Goal: Task Accomplishment & Management: Complete application form

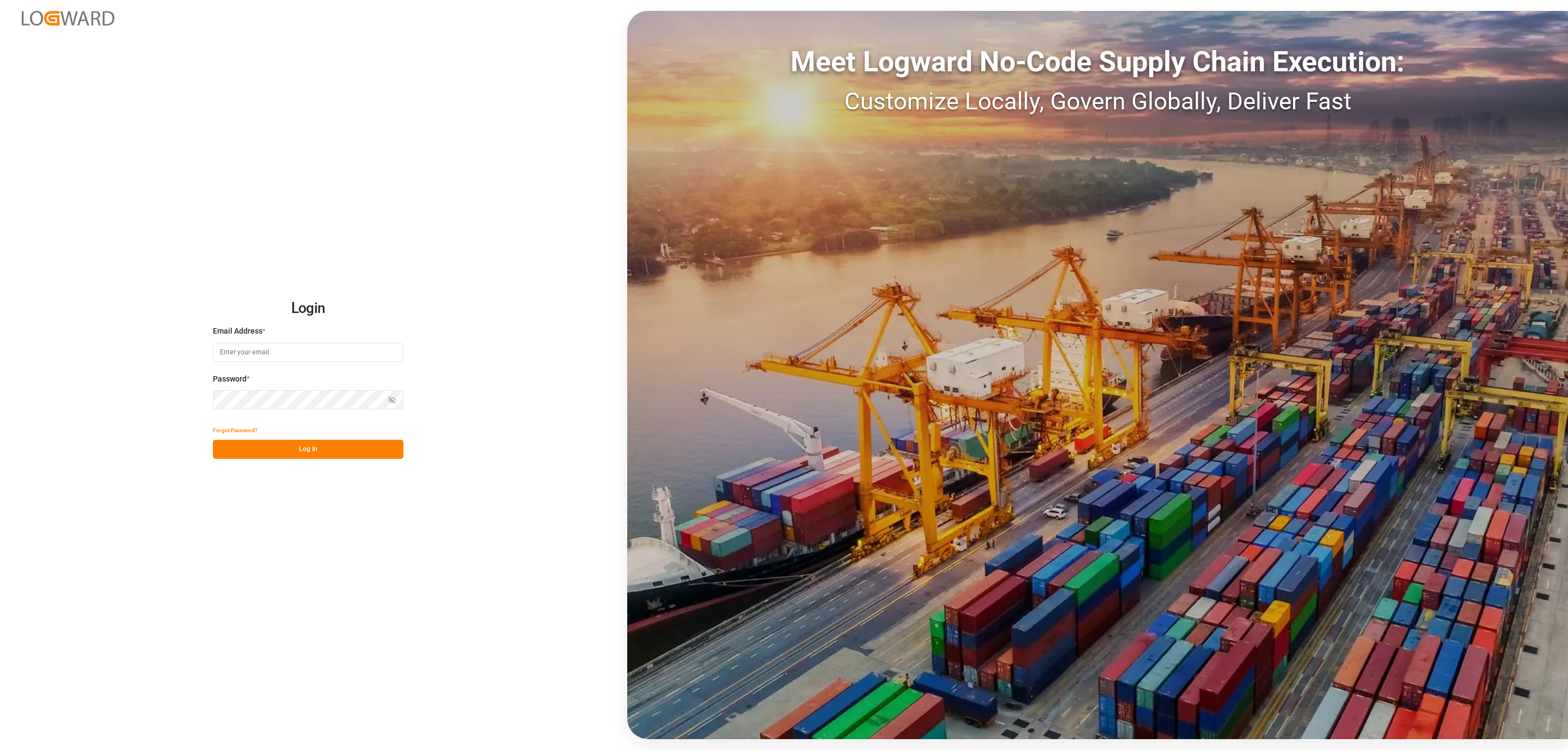
type input "[PERSON_NAME][EMAIL_ADDRESS][DOMAIN_NAME]"
click at [351, 453] on button "Log In" at bounding box center [308, 449] width 190 height 19
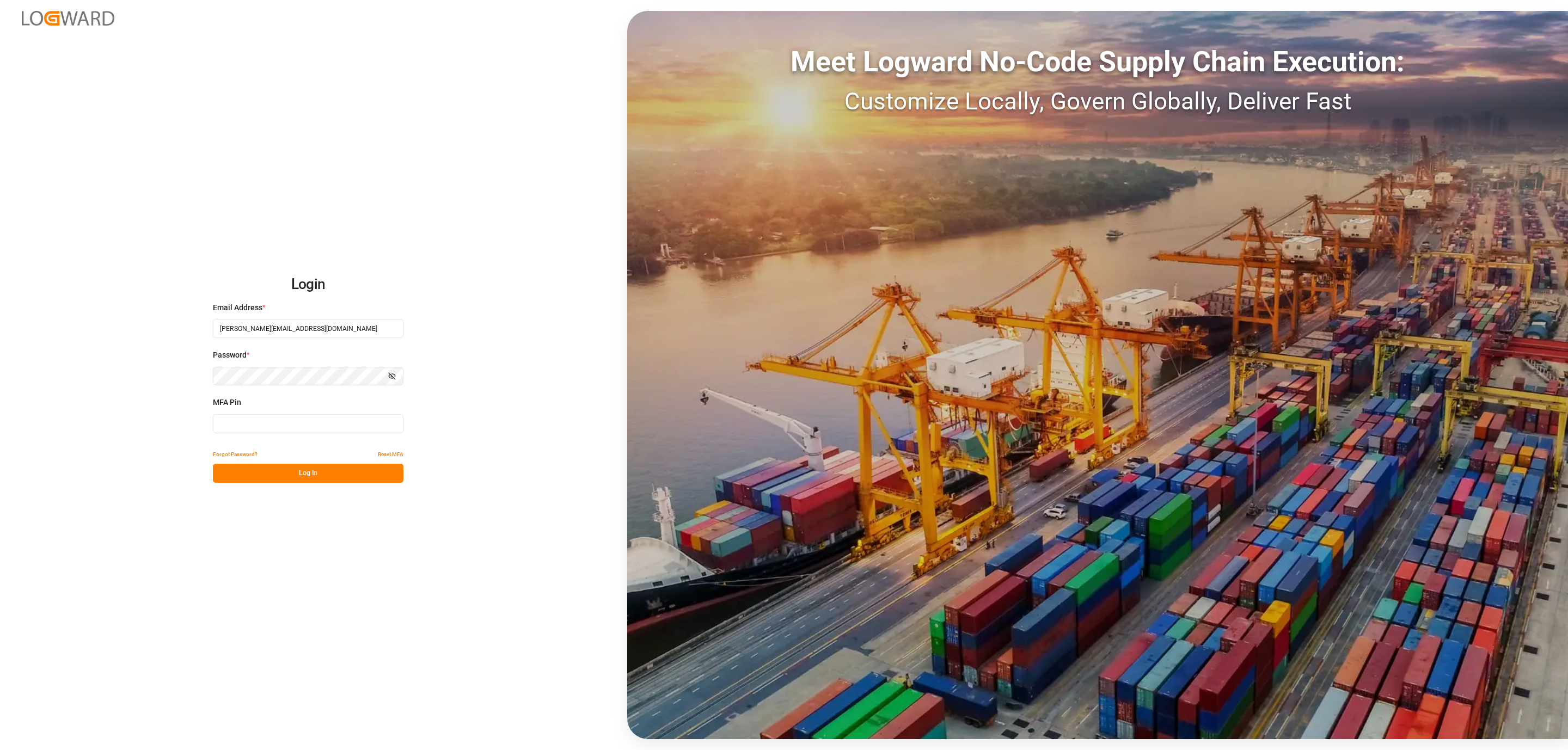
click at [306, 429] on input at bounding box center [308, 424] width 190 height 19
type input "2"
type input "312025"
click at [290, 473] on button "Log In" at bounding box center [308, 473] width 190 height 19
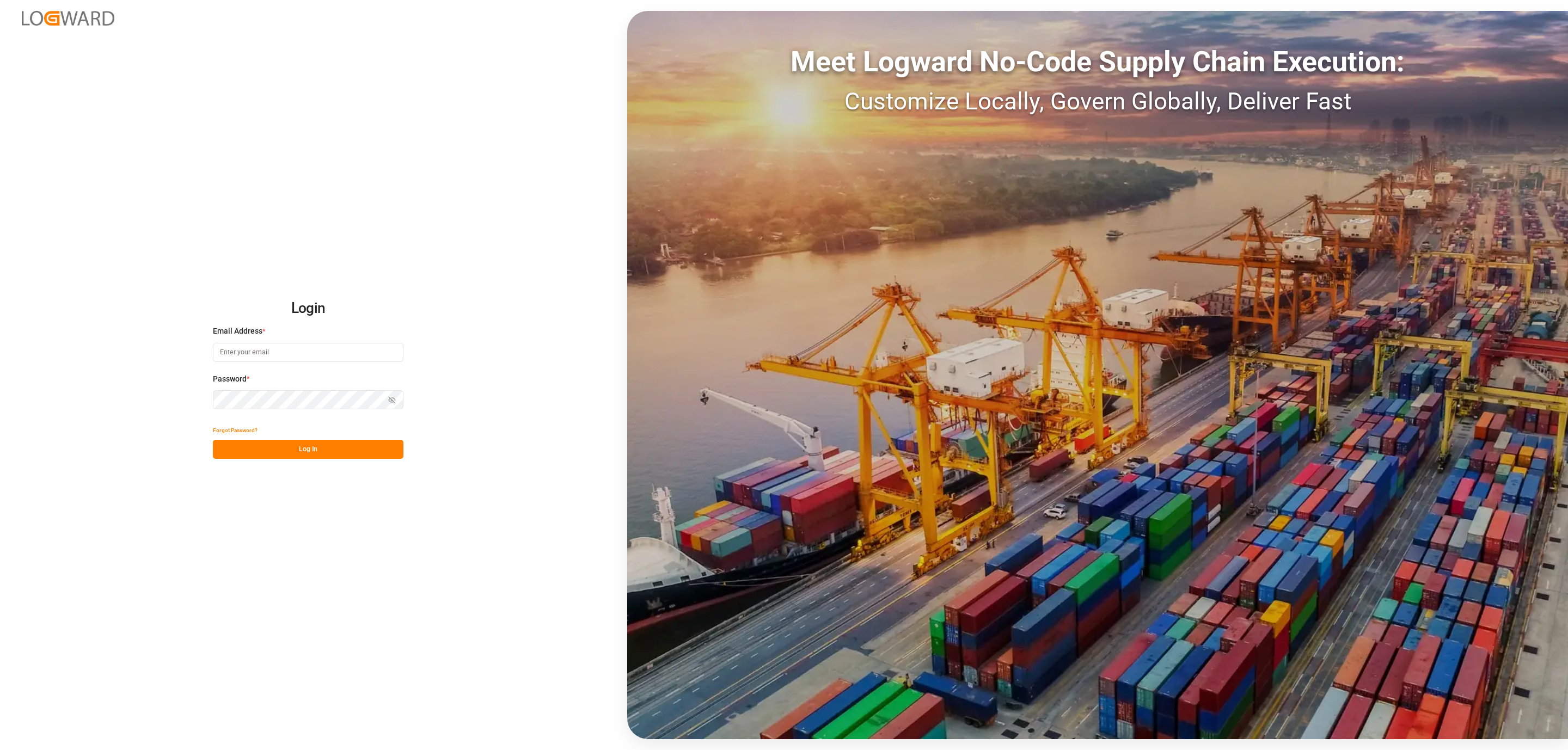
type input "[PERSON_NAME][EMAIL_ADDRESS][DOMAIN_NAME]"
click at [301, 444] on button "Log In" at bounding box center [308, 449] width 190 height 19
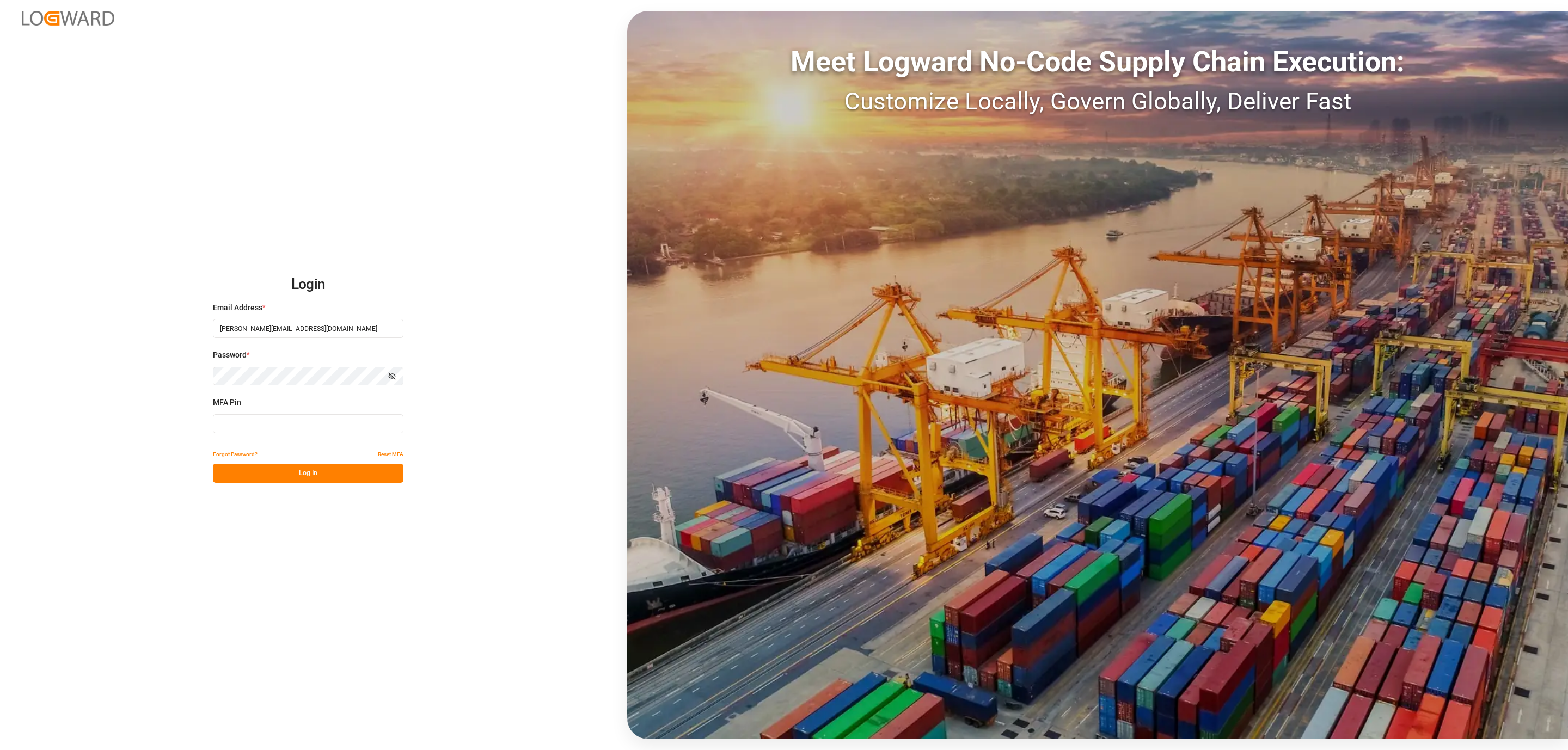
click at [301, 421] on input at bounding box center [308, 424] width 190 height 19
type input "654236"
click at [285, 473] on button "Log In" at bounding box center [308, 473] width 190 height 19
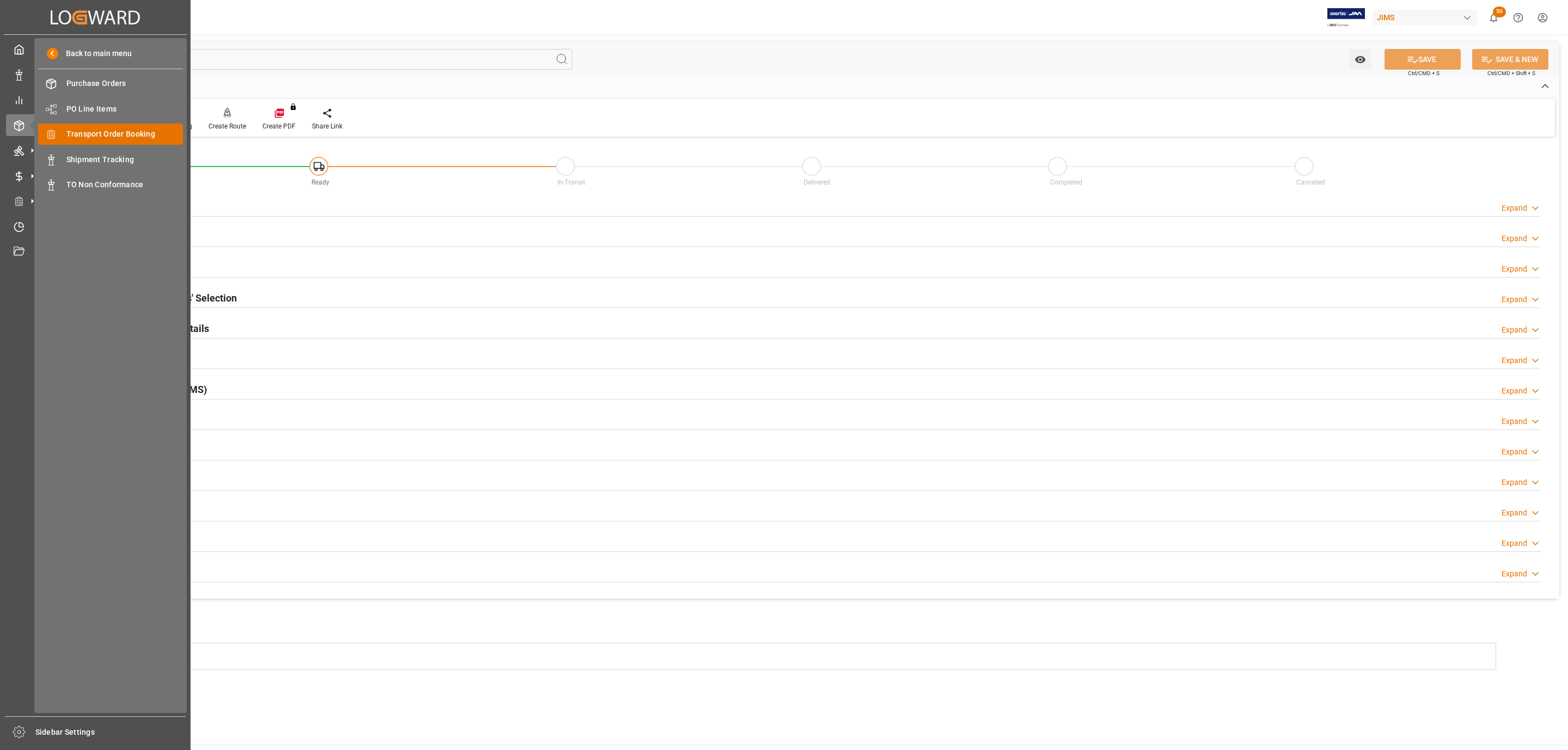
click at [123, 131] on span "Transport Order Booking" at bounding box center [125, 134] width 117 height 11
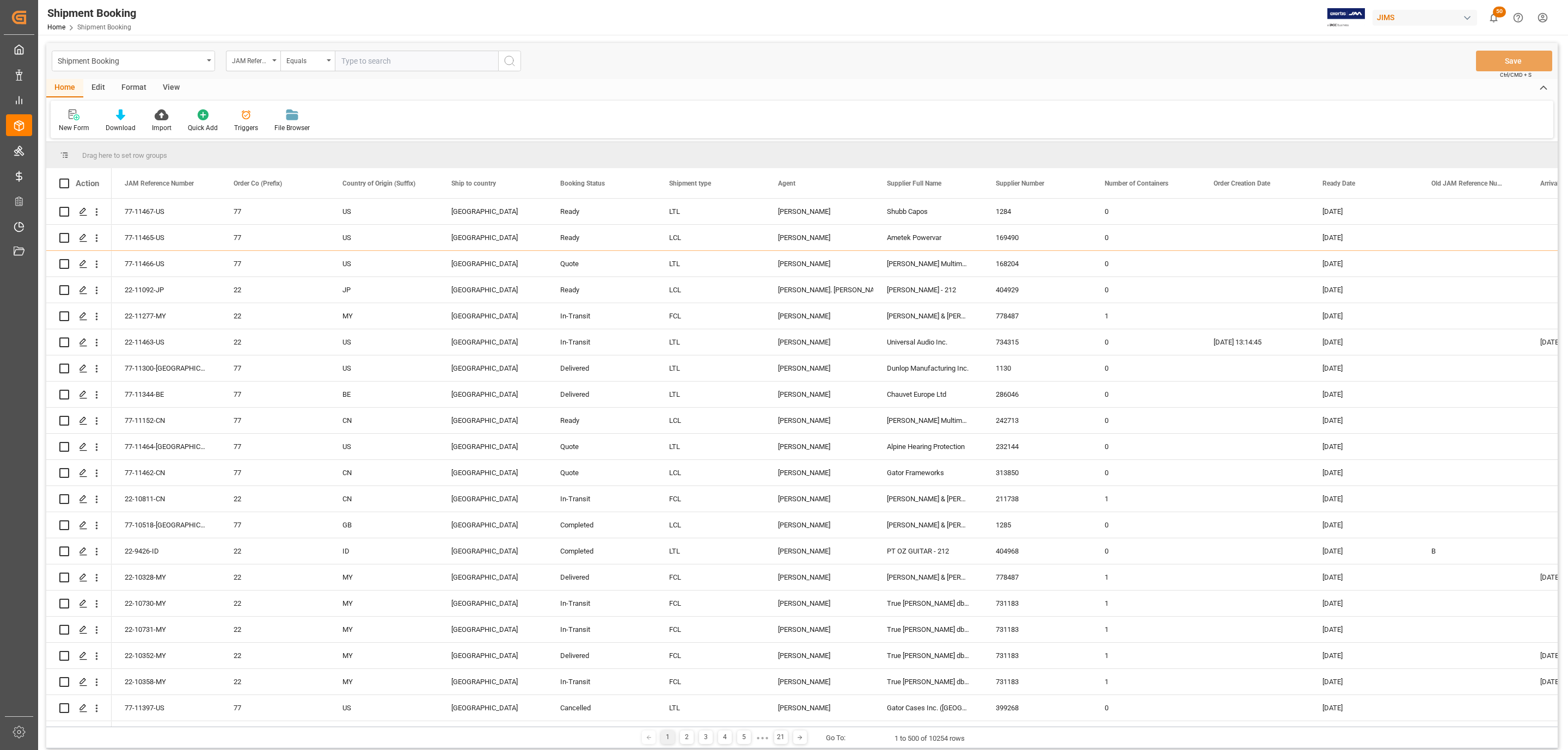
click at [74, 144] on div "Drag here to set row groups" at bounding box center [802, 155] width 1511 height 26
click at [65, 116] on div at bounding box center [74, 114] width 30 height 11
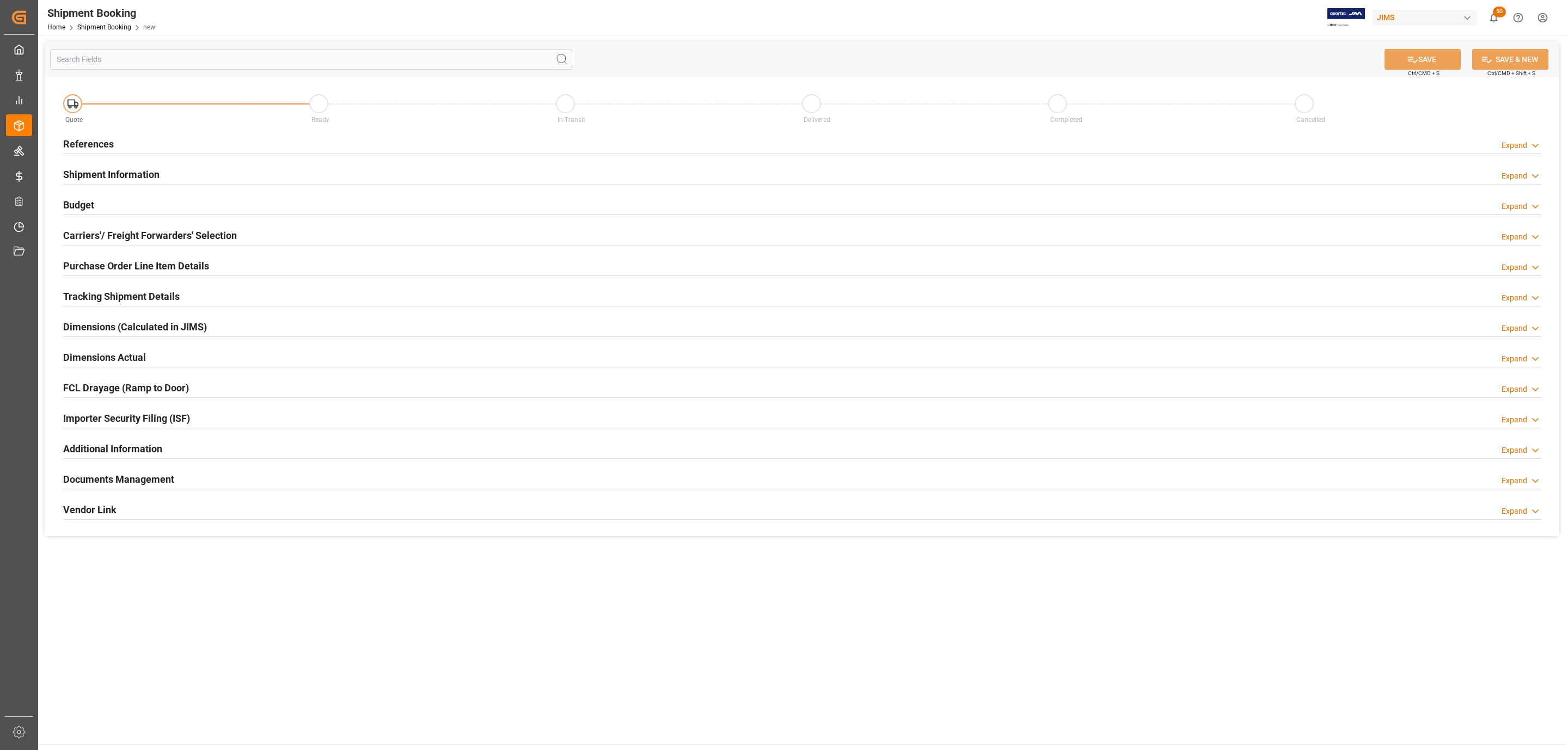
click at [85, 144] on h2 "References" at bounding box center [88, 143] width 51 height 14
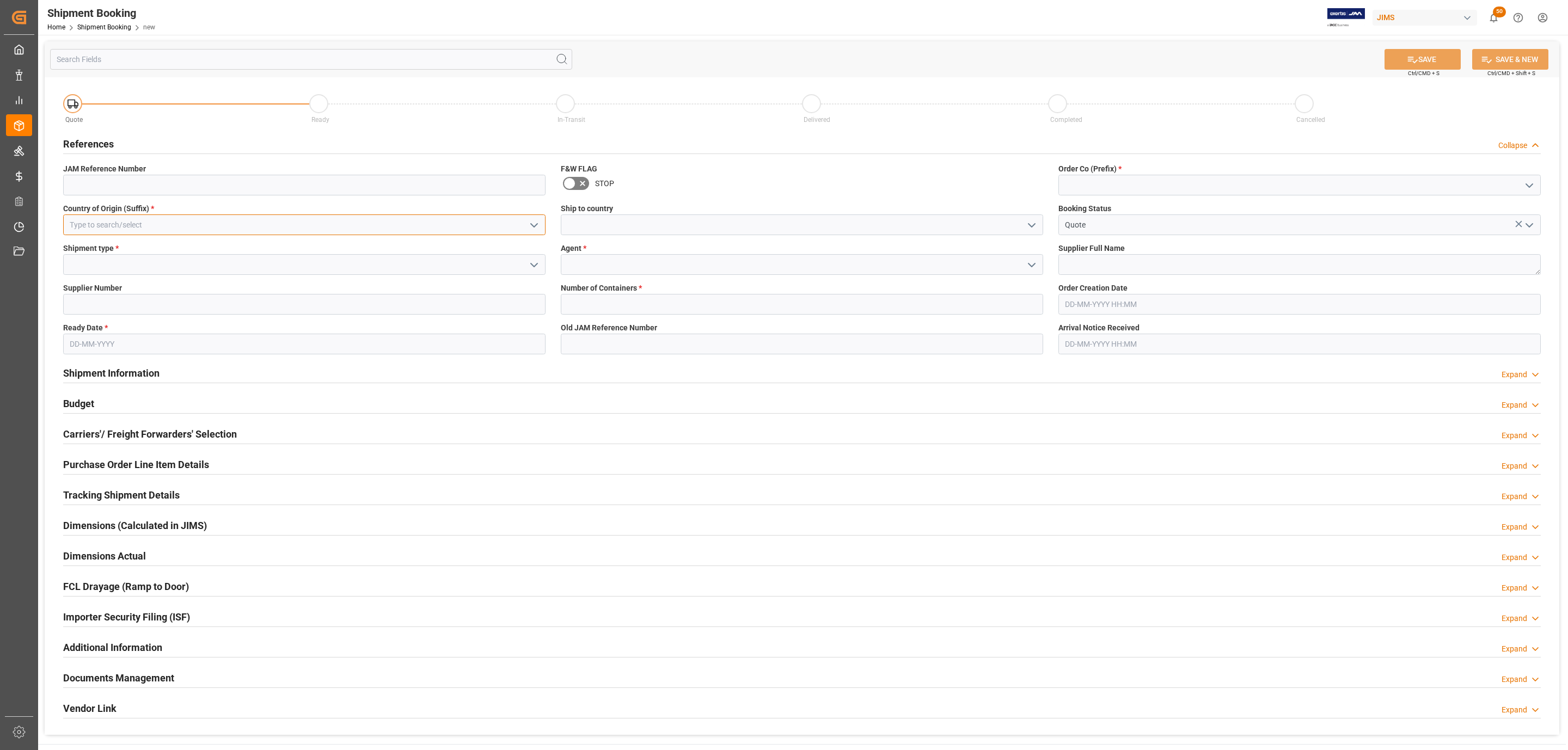
click at [469, 232] on input at bounding box center [304, 224] width 482 height 21
click at [340, 249] on div "CN" at bounding box center [304, 249] width 482 height 25
type input "CN"
click at [531, 265] on icon "open menu" at bounding box center [534, 265] width 13 height 13
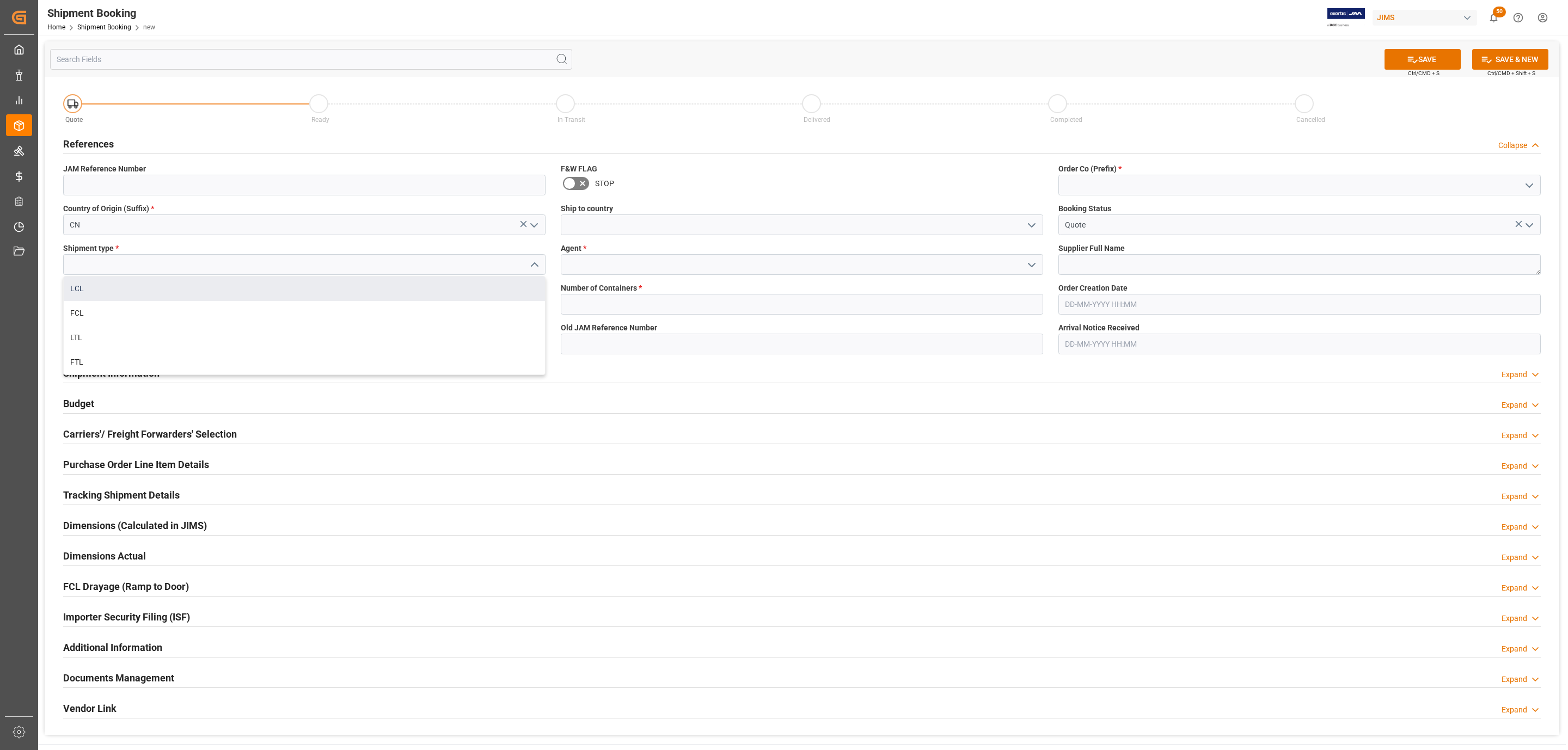
click at [230, 294] on div "LCL" at bounding box center [304, 289] width 482 height 25
click at [534, 266] on polyline "open menu" at bounding box center [534, 265] width 6 height 3
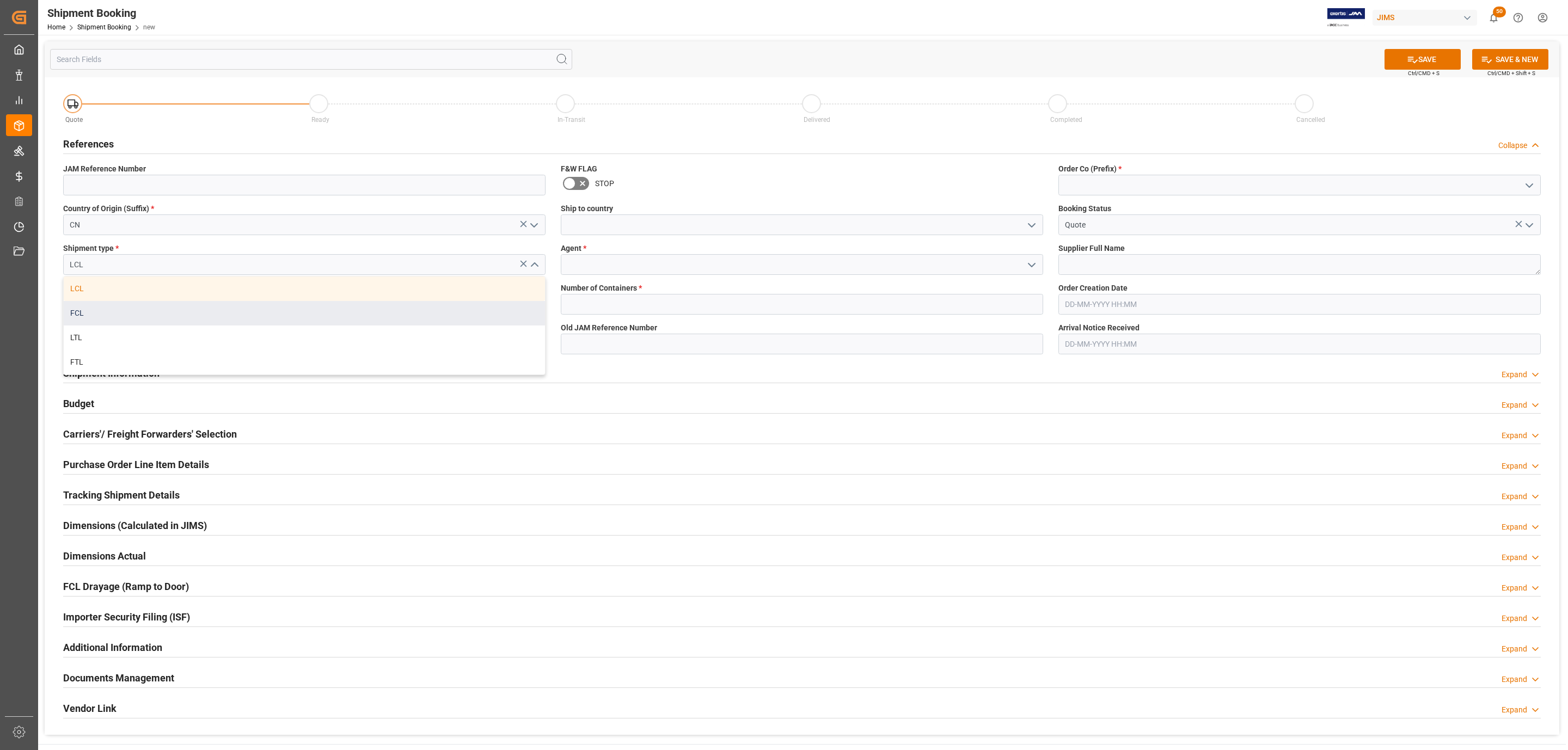
click at [268, 319] on div "FCL" at bounding box center [304, 313] width 482 height 25
type input "FCL"
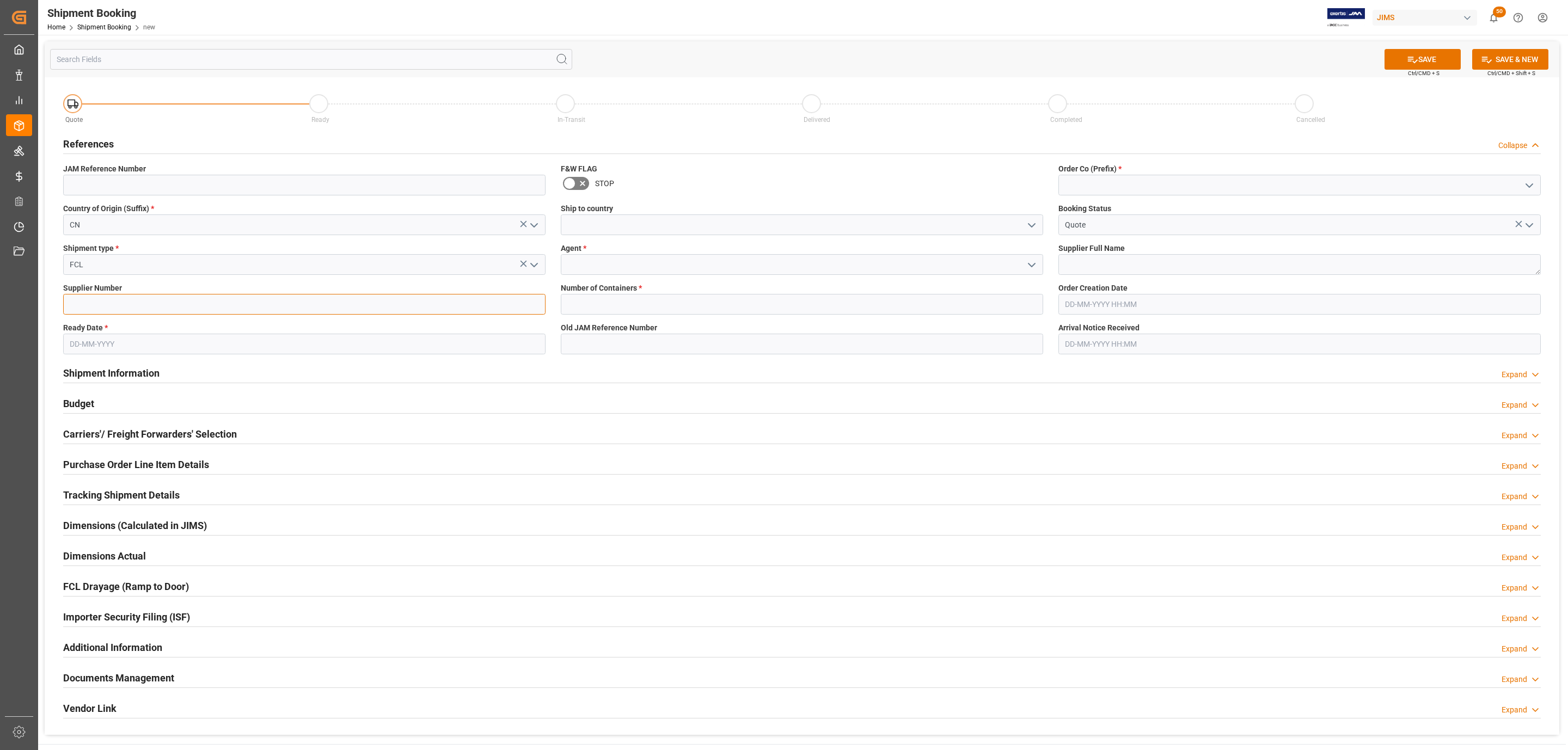
click at [132, 309] on input at bounding box center [304, 304] width 482 height 21
click at [99, 345] on input "text" at bounding box center [304, 344] width 482 height 21
click at [135, 495] on div "30" at bounding box center [141, 496] width 14 height 13
type input "[DATE]"
click at [1032, 224] on icon "open menu" at bounding box center [1032, 225] width 13 height 13
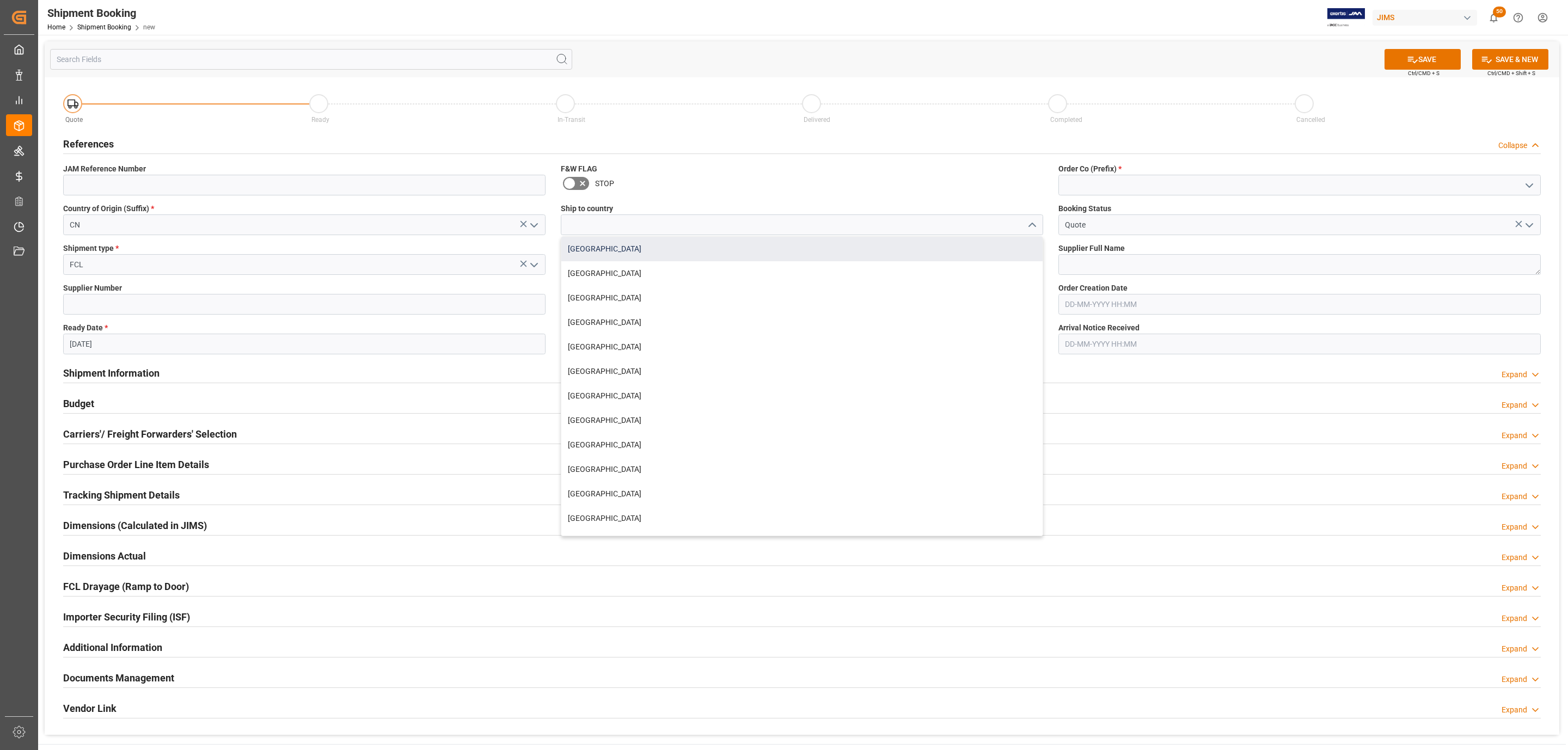
click at [765, 258] on div "[GEOGRAPHIC_DATA]" at bounding box center [802, 249] width 482 height 25
type input "[GEOGRAPHIC_DATA]"
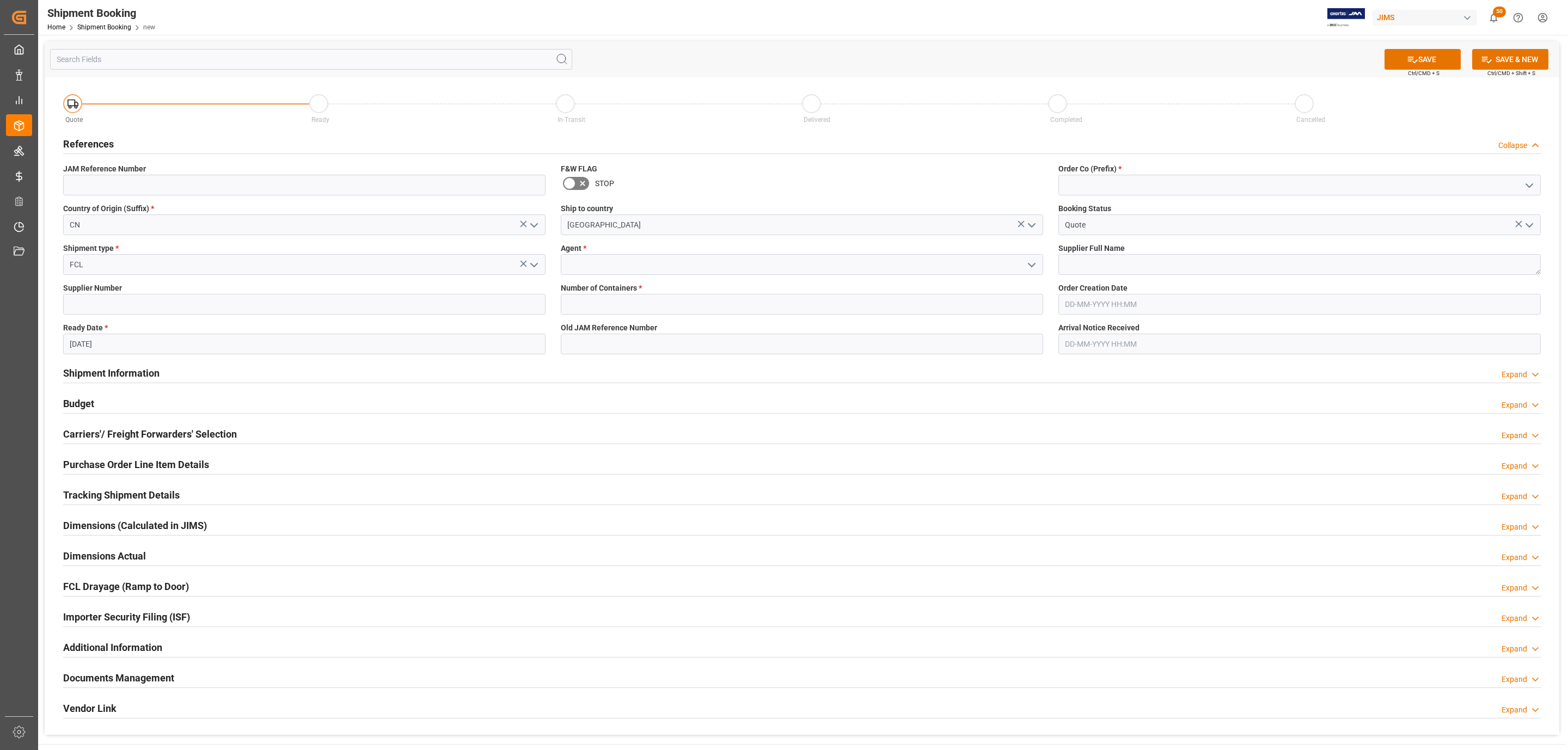
click at [1034, 263] on icon "open menu" at bounding box center [1032, 265] width 13 height 13
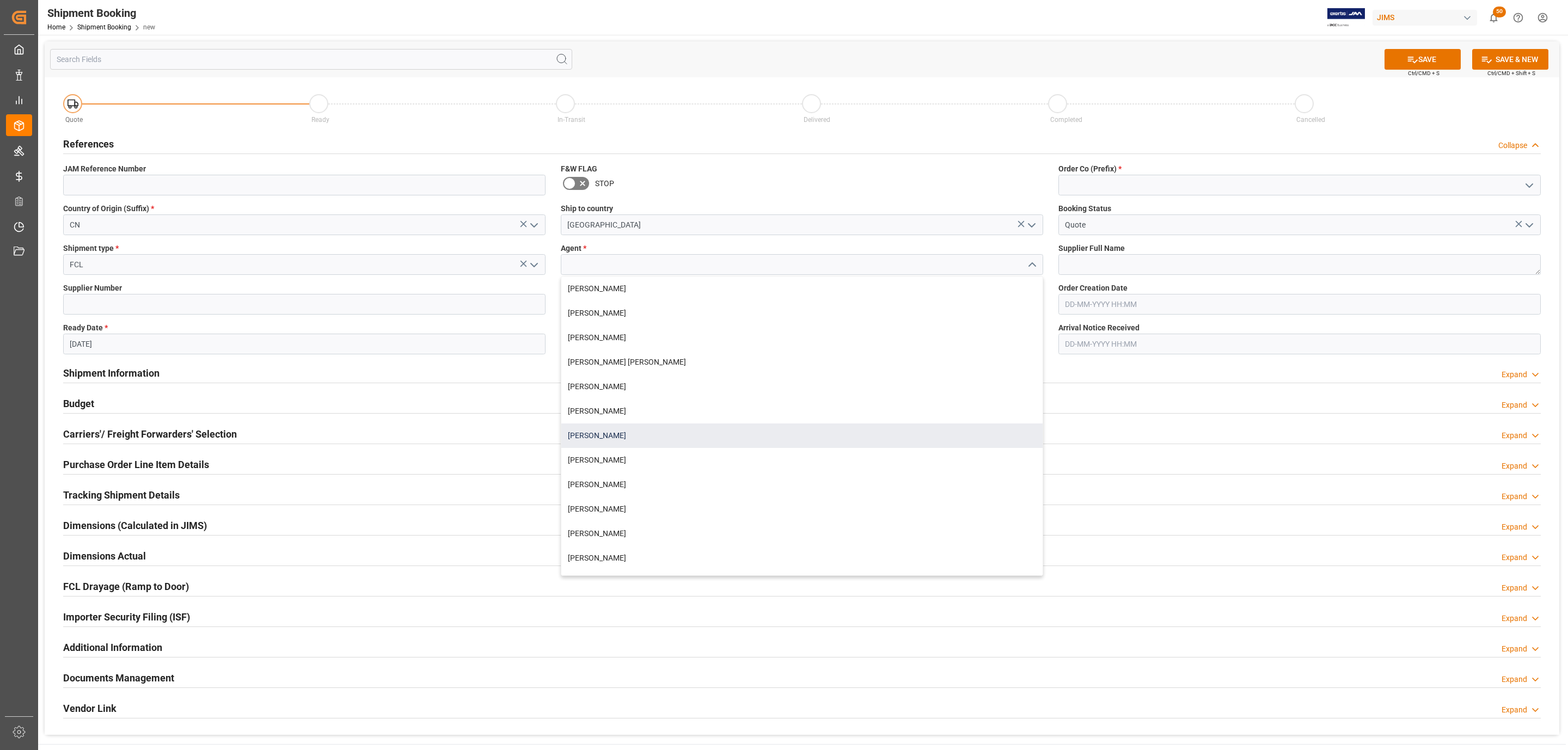
click at [658, 426] on div "[PERSON_NAME]" at bounding box center [802, 436] width 482 height 25
type input "[PERSON_NAME]"
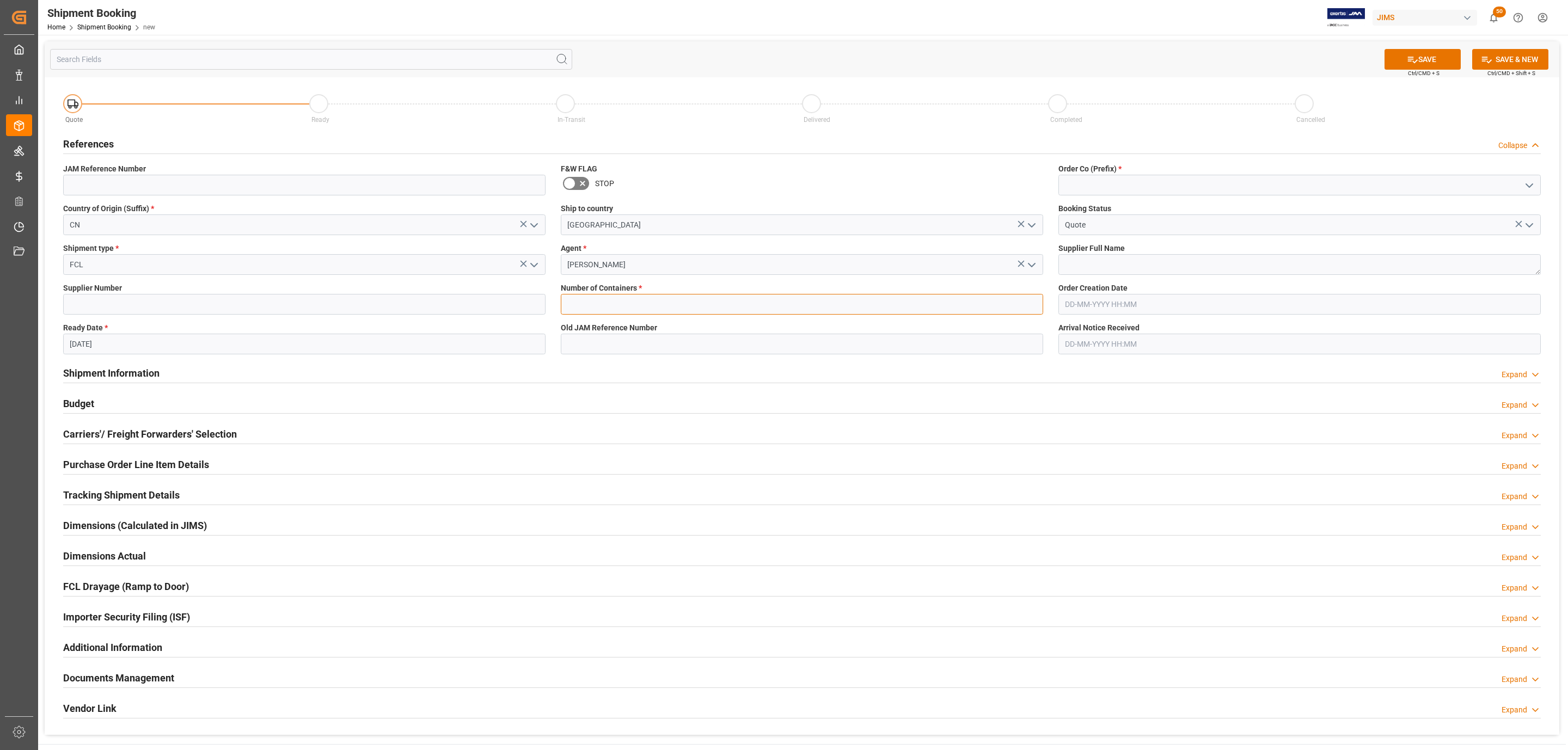
click at [614, 311] on input "text" at bounding box center [802, 304] width 482 height 21
type input "0"
click at [656, 307] on input "0" at bounding box center [802, 304] width 482 height 21
type input "1"
click at [1530, 185] on icon "open menu" at bounding box center [1529, 185] width 13 height 13
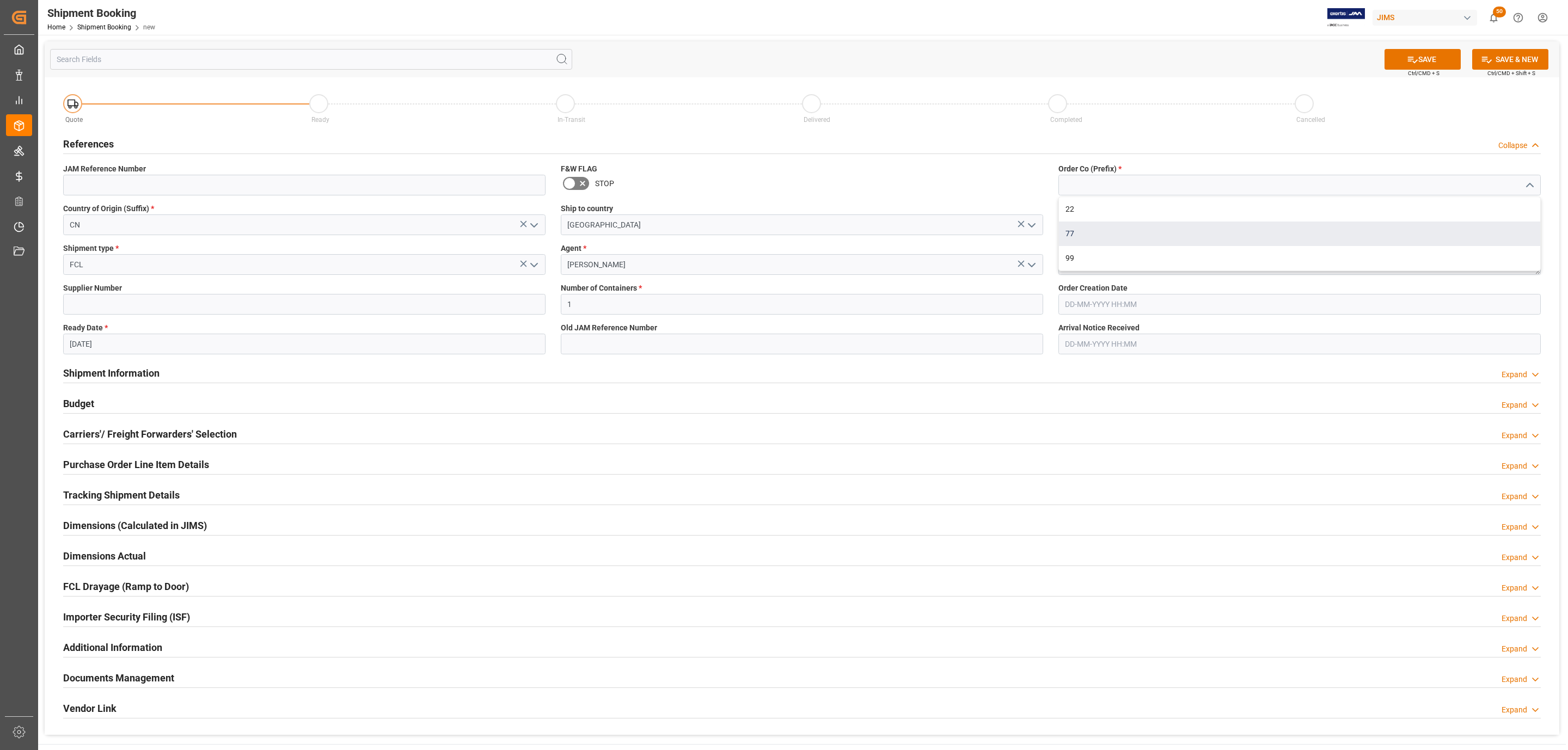
click at [1126, 237] on div "77" at bounding box center [1300, 233] width 482 height 25
type input "77"
click at [1095, 268] on textarea at bounding box center [1299, 264] width 482 height 21
type textarea "[PERSON_NAME] & [PERSON_NAME] - [GEOGRAPHIC_DATA]"
click at [1426, 58] on button "SAVE" at bounding box center [1422, 59] width 76 height 21
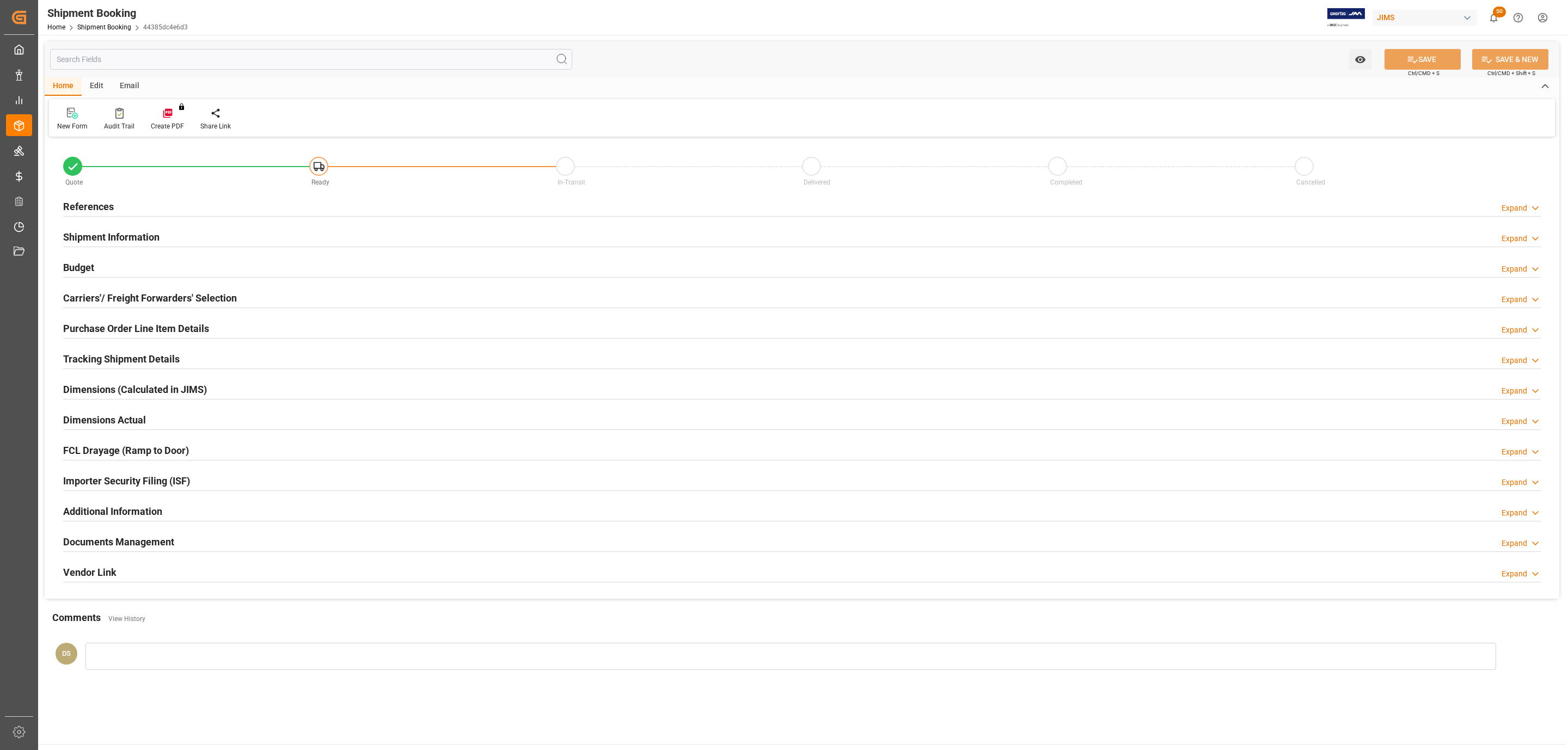
type input "1"
type input "30-10-2025"
click at [178, 206] on div "References Expand" at bounding box center [802, 206] width 1477 height 21
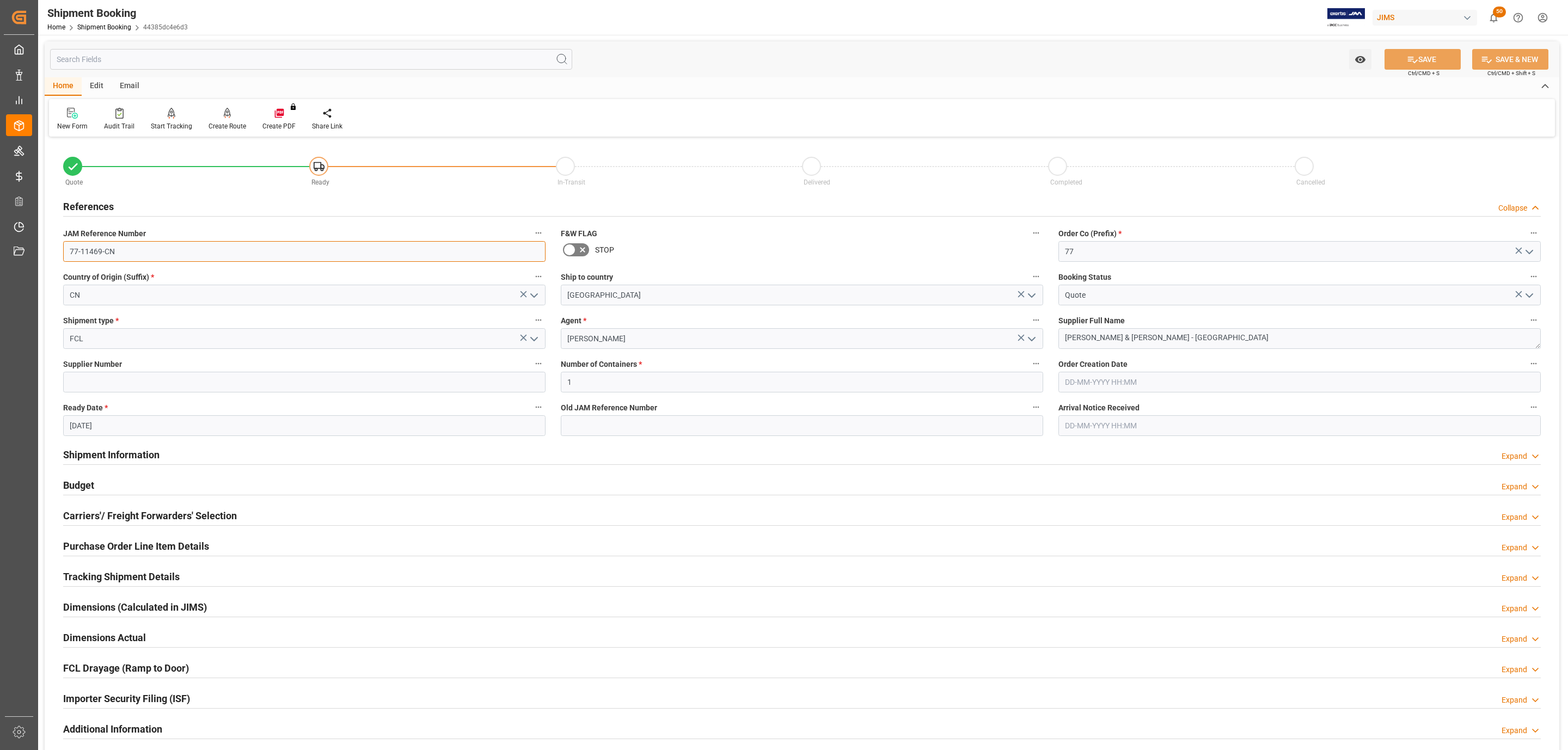
click at [140, 248] on input "77-11469-CN" at bounding box center [304, 251] width 482 height 21
click at [162, 524] on div "Carriers'/ Freight Forwarders' Selection" at bounding box center [150, 515] width 174 height 21
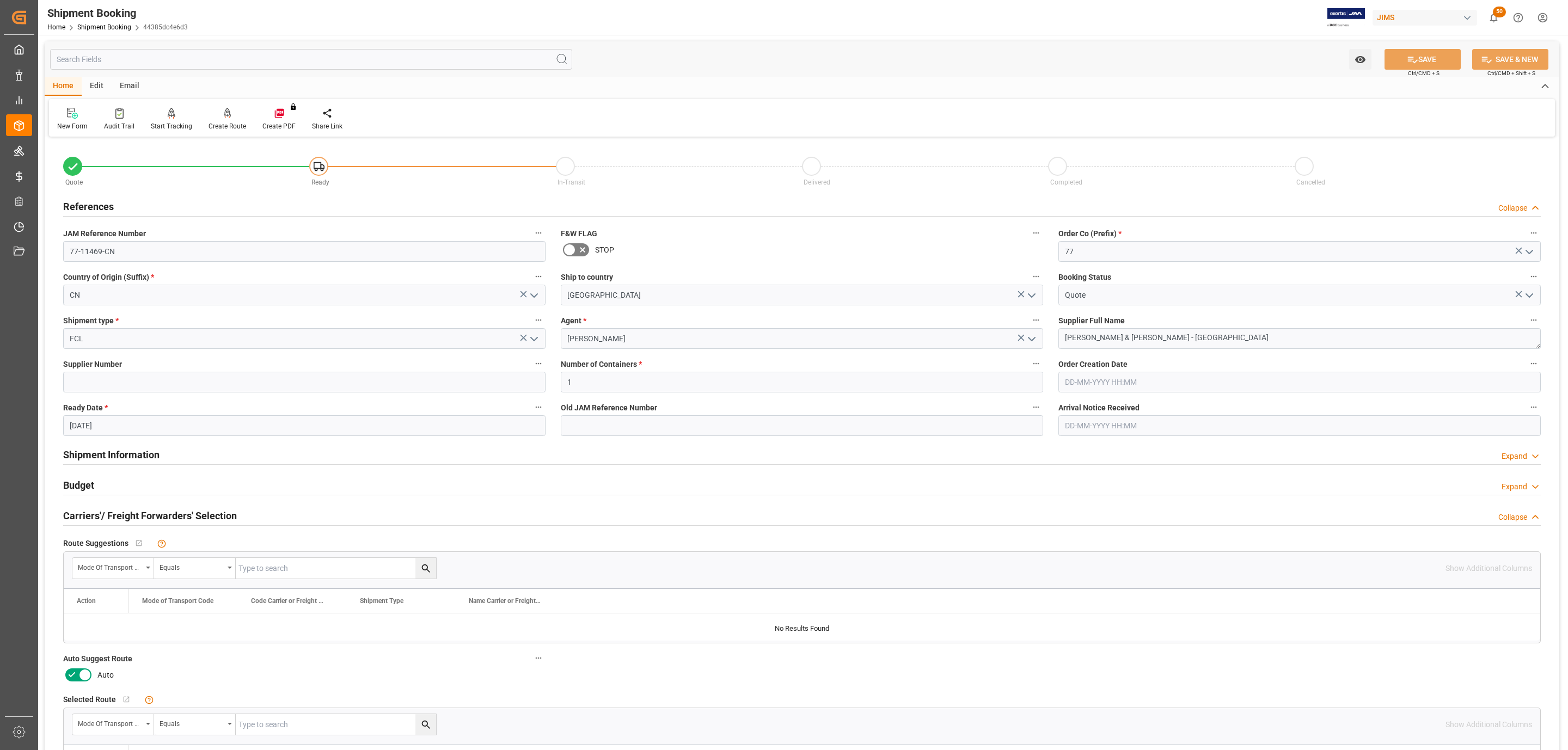
click at [79, 666] on label "Auto Suggest Route" at bounding box center [304, 659] width 482 height 15
click at [531, 665] on button "Auto Suggest Route" at bounding box center [538, 658] width 14 height 14
click at [82, 683] on div at bounding box center [784, 375] width 1568 height 750
click at [83, 680] on icon at bounding box center [85, 675] width 13 height 13
click at [0, 0] on input "checkbox" at bounding box center [0, 0] width 0 height 0
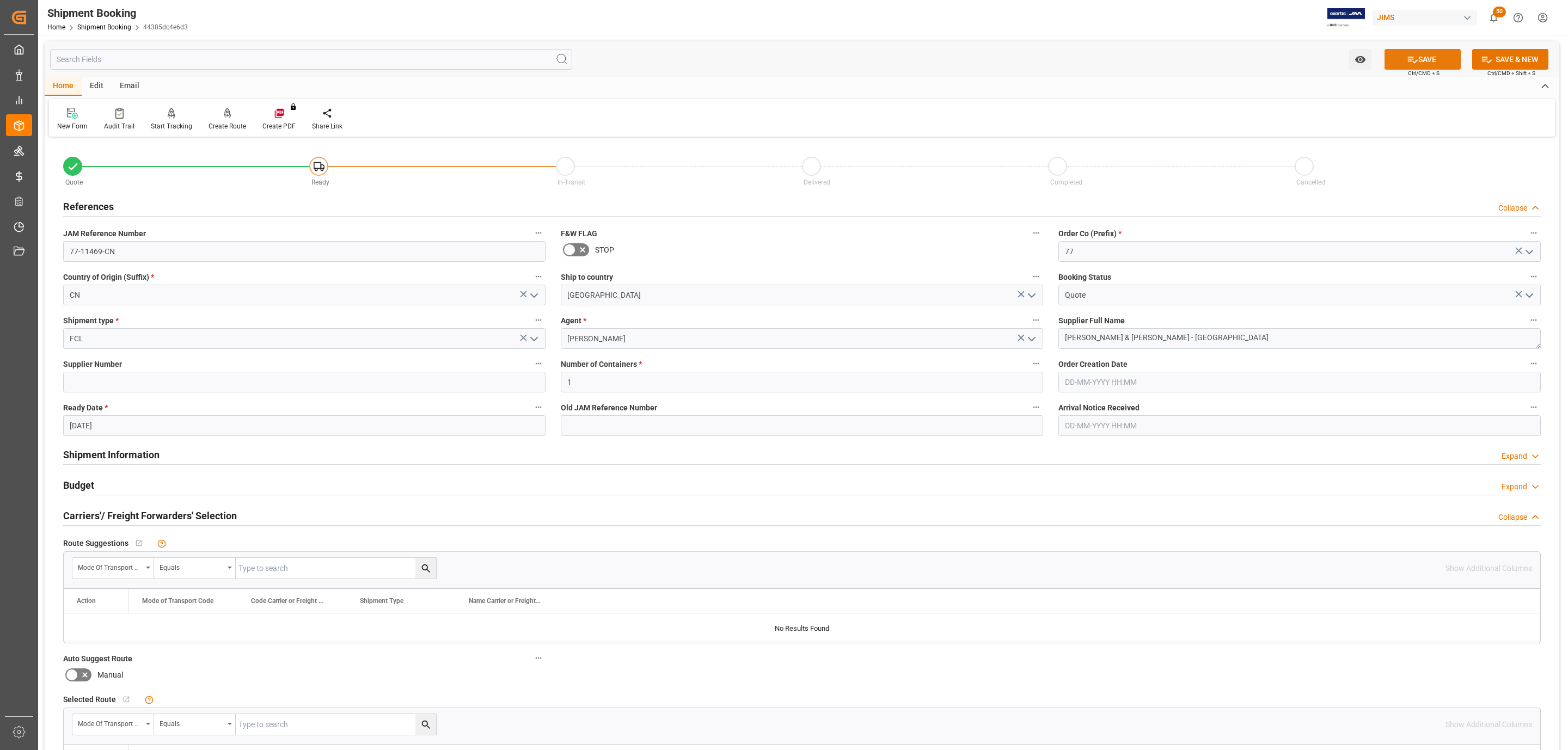
click at [1400, 50] on button "SAVE" at bounding box center [1422, 59] width 76 height 21
